Goal: Book appointment/travel/reservation

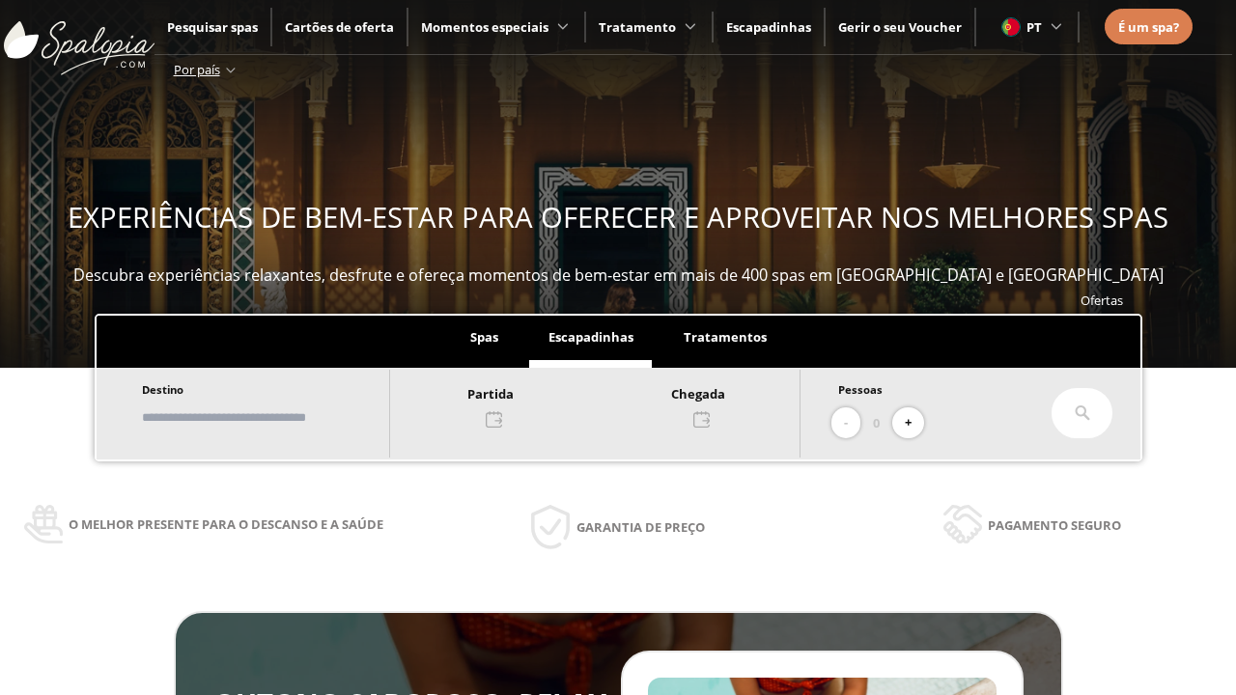
click at [272, 417] on input "text" at bounding box center [256, 418] width 240 height 34
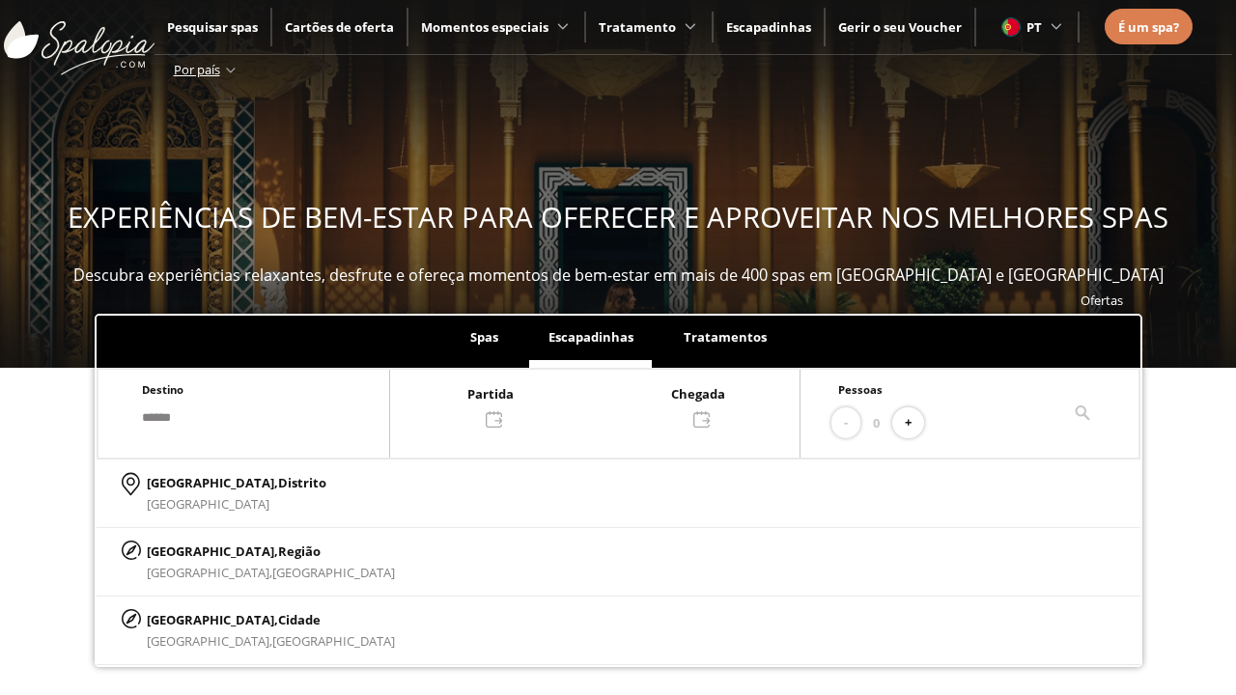
type input "******"
click at [193, 619] on p "[GEOGRAPHIC_DATA], Cidade" at bounding box center [271, 619] width 248 height 21
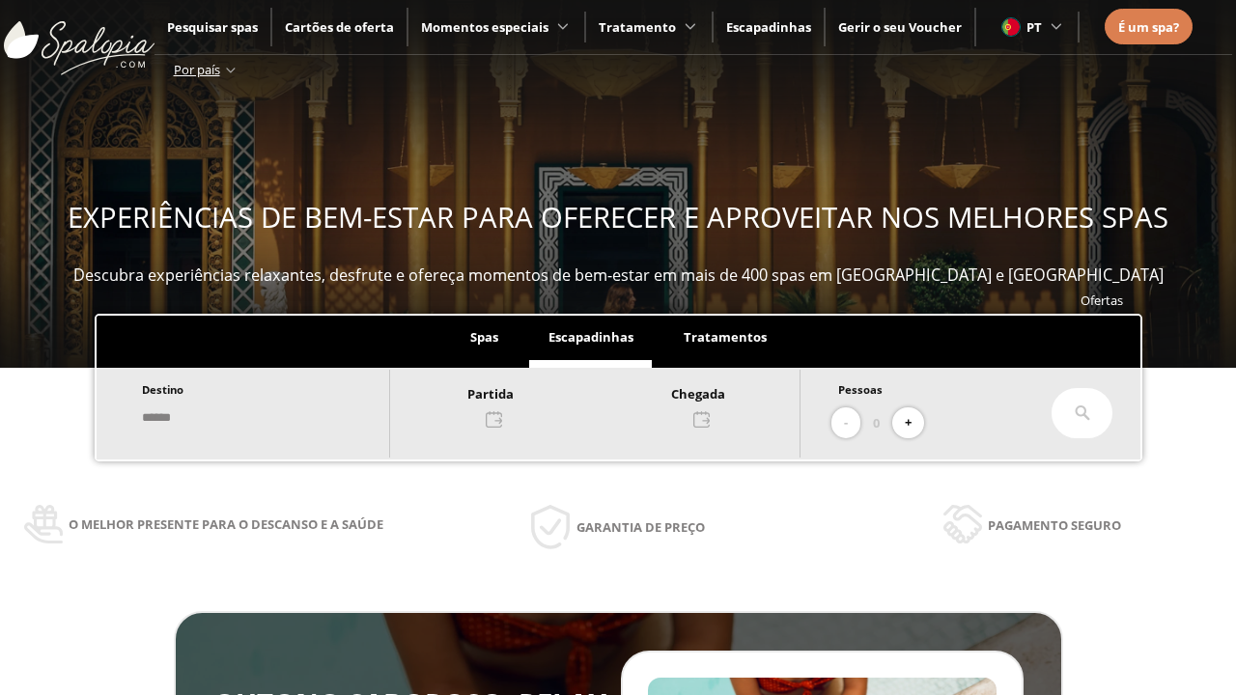
click at [614, 405] on div at bounding box center [595, 405] width 410 height 46
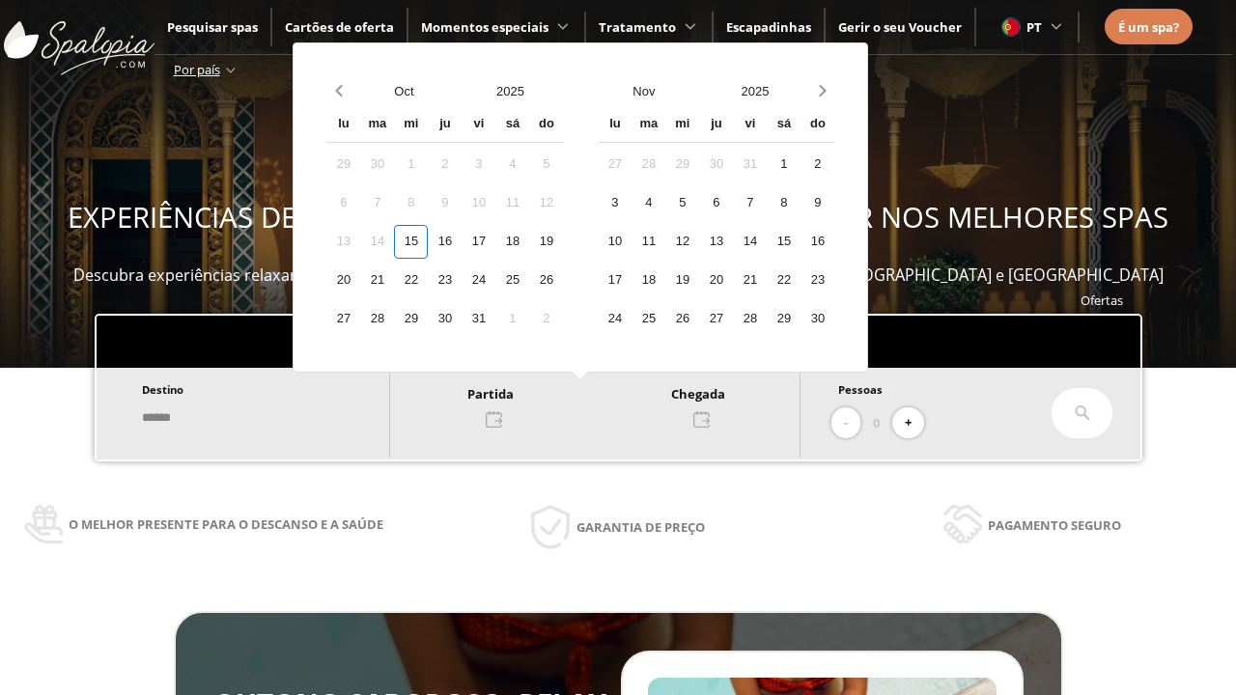
click at [495, 241] on div "17" at bounding box center [479, 242] width 34 height 34
click at [529, 241] on div "18" at bounding box center [512, 242] width 34 height 34
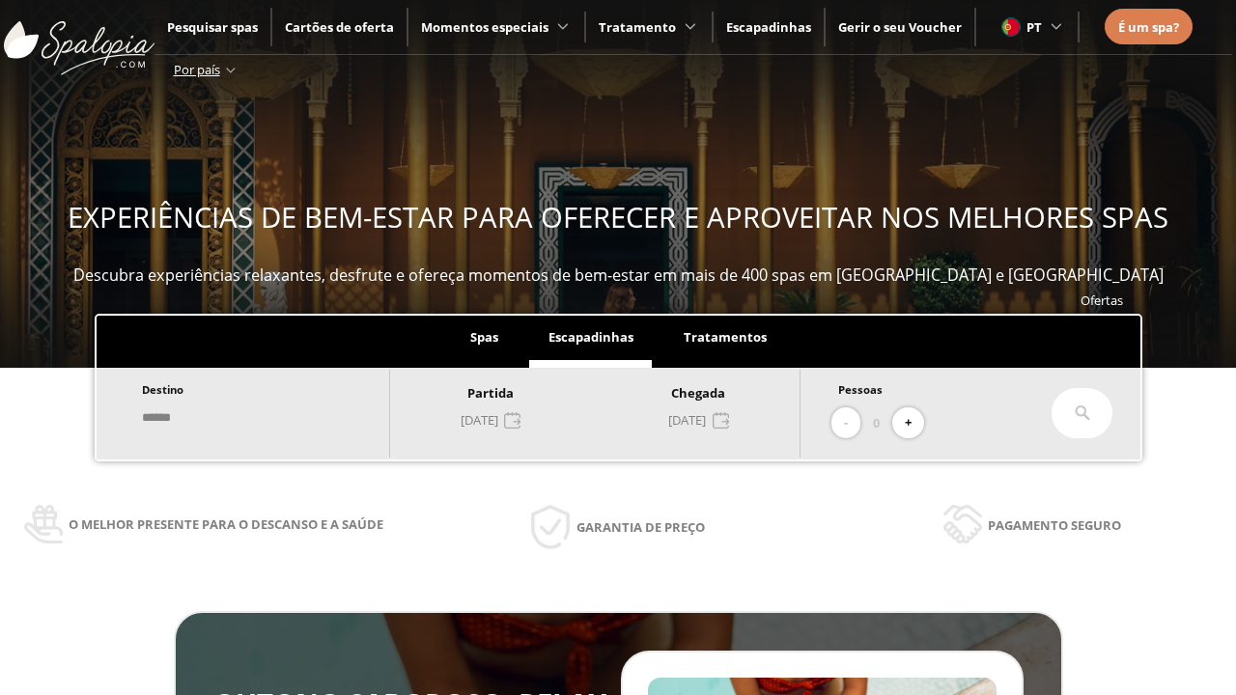
click at [915, 423] on button "+" at bounding box center [908, 424] width 32 height 32
click at [1083, 413] on icon at bounding box center [1082, 413] width 15 height 15
